Goal: Navigation & Orientation: Find specific page/section

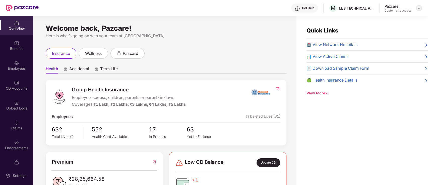
click at [418, 10] on div at bounding box center [419, 8] width 6 height 6
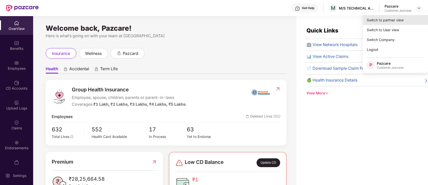
click at [391, 19] on div "Switch to partner view" at bounding box center [395, 20] width 65 height 10
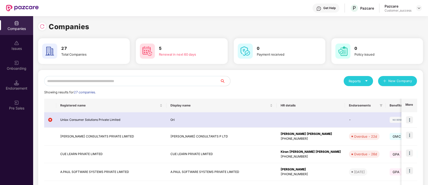
click at [128, 83] on input "text" at bounding box center [132, 81] width 176 height 10
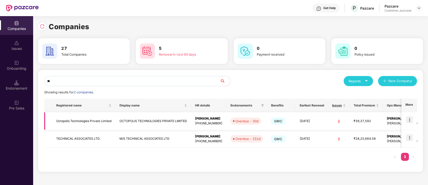
click at [409, 117] on img at bounding box center [409, 119] width 7 height 7
click at [239, 79] on div "Reports New Company" at bounding box center [324, 81] width 187 height 10
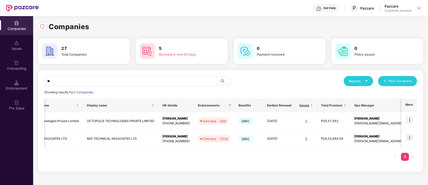
click at [424, 138] on div "Companies 27 Total Companies 5 Renewal in next 60 days 0 Payment received 0 Pol…" at bounding box center [230, 100] width 395 height 169
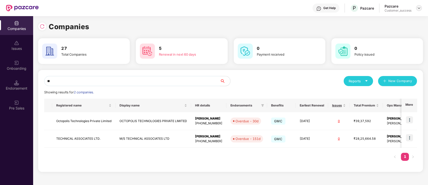
click at [420, 10] on img at bounding box center [419, 8] width 4 height 4
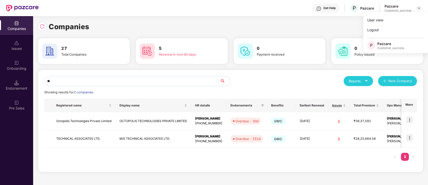
click at [222, 21] on div "Companies 27 Total Companies 5 Renewal in next 60 days 0 Payment received 0 Pol…" at bounding box center [230, 95] width 385 height 159
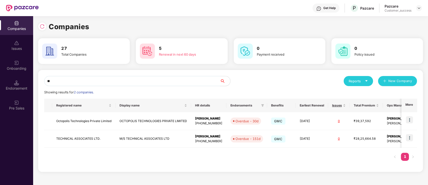
click at [122, 81] on input "**" at bounding box center [132, 81] width 176 height 10
type input "*"
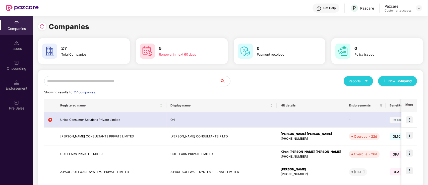
click at [241, 85] on div "Reports New Company" at bounding box center [324, 81] width 187 height 10
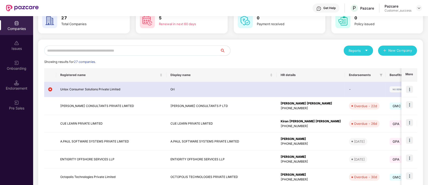
scroll to position [30, 0]
click at [410, 105] on img at bounding box center [409, 104] width 7 height 7
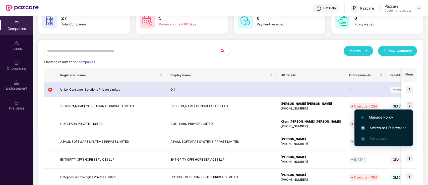
click at [394, 128] on span "Switch to HR interface" at bounding box center [384, 128] width 46 height 6
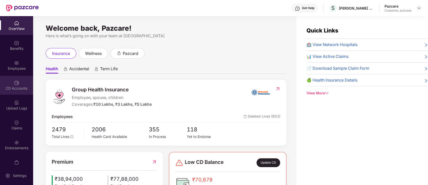
click at [24, 86] on div "CD Accounts" at bounding box center [16, 88] width 33 height 5
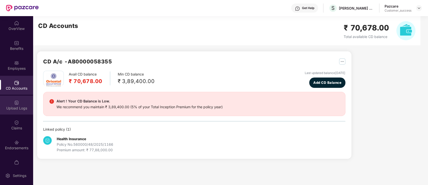
click at [16, 108] on div "Upload Logs" at bounding box center [16, 107] width 33 height 5
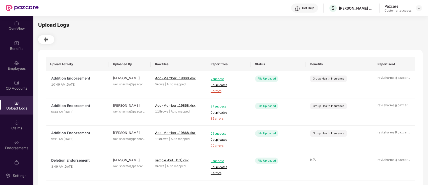
click at [108, 74] on td "Addition Endorsement 10:49 AM[DATE]" at bounding box center [77, 84] width 63 height 27
click at [253, 87] on td "File Uploaded" at bounding box center [279, 84] width 56 height 27
drag, startPoint x: 201, startPoint y: 3, endPoint x: 44, endPoint y: -39, distance: 162.8
click at [44, 0] on html "Get Help S [PERSON_NAME] CONSULTANTS P LTD Pazcare Customer_success OverView Be…" at bounding box center [214, 92] width 428 height 185
